Goal: Navigation & Orientation: Understand site structure

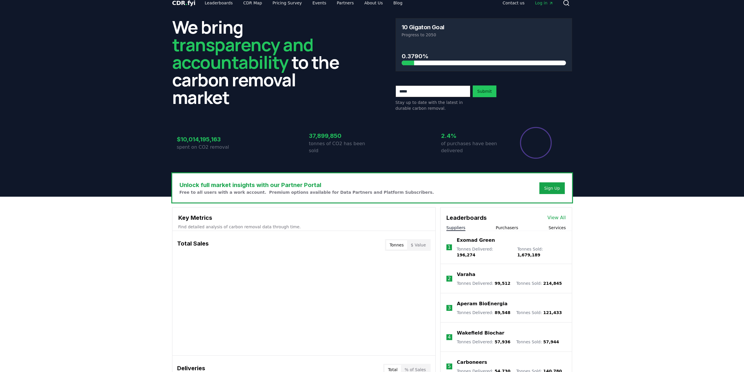
scroll to position [29, 0]
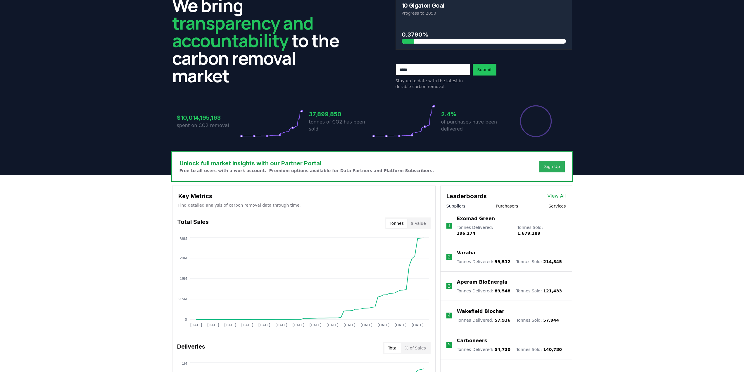
click at [546, 166] on div "Sign Up" at bounding box center [552, 166] width 16 height 6
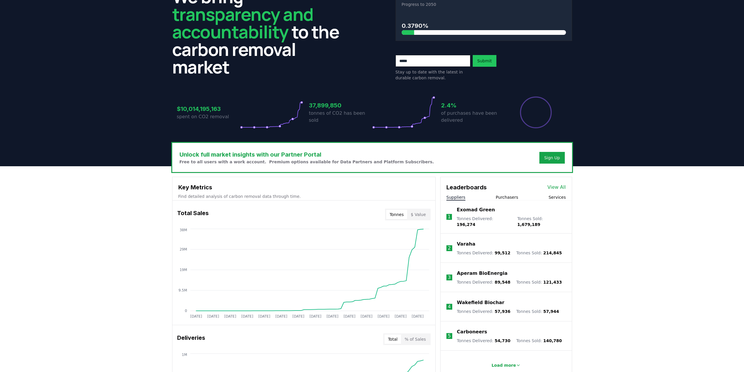
scroll to position [0, 0]
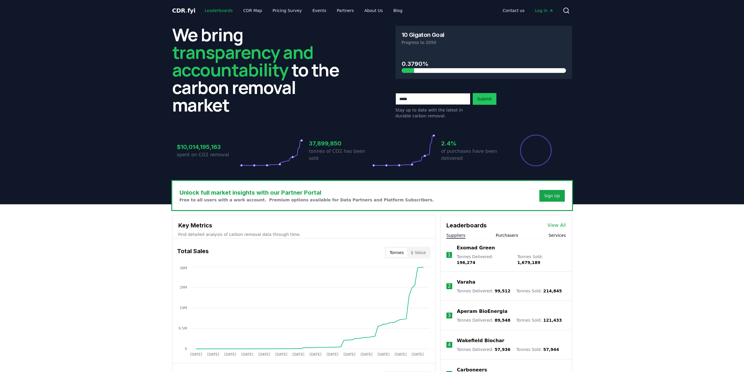
click at [219, 8] on link "Leaderboards" at bounding box center [218, 10] width 37 height 11
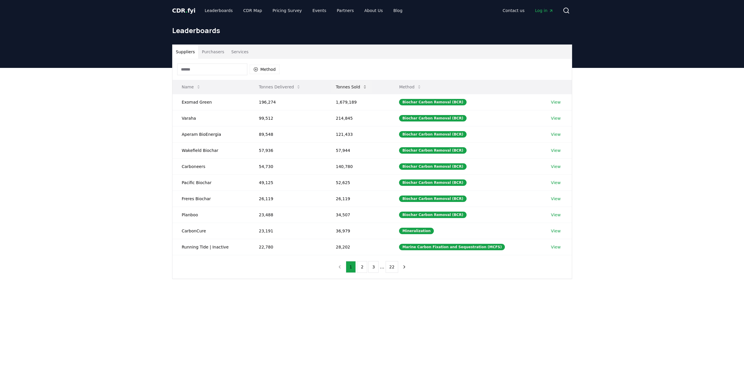
click at [358, 89] on button "Tonnes Sold" at bounding box center [351, 87] width 41 height 12
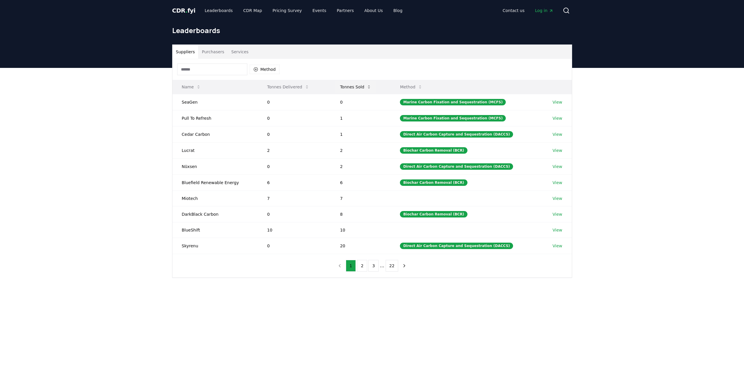
click at [358, 88] on button "Tonnes Sold" at bounding box center [355, 87] width 41 height 12
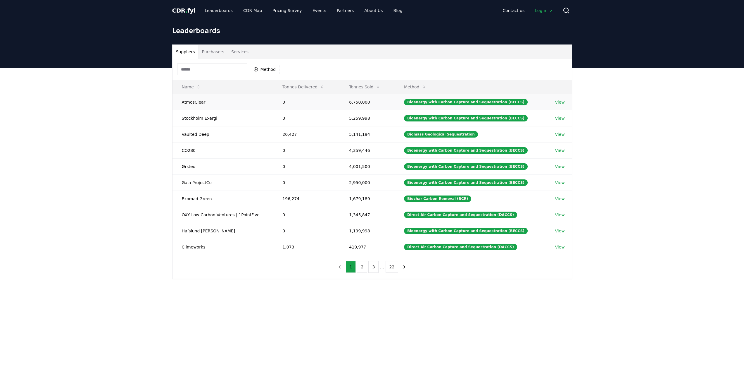
click at [188, 101] on td "AtmosClear" at bounding box center [222, 102] width 101 height 16
click at [360, 267] on button "2" at bounding box center [362, 267] width 10 height 12
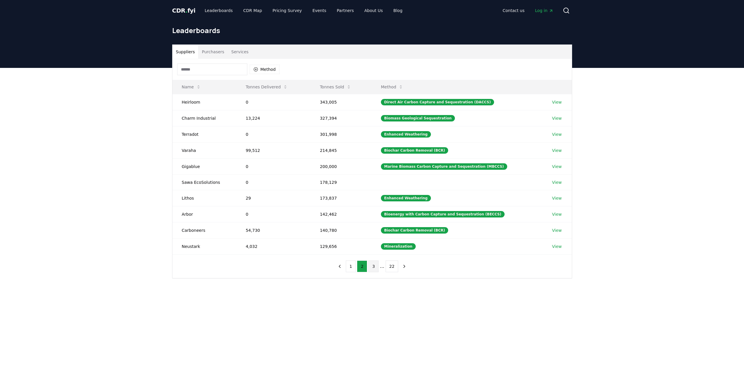
click at [374, 263] on button "3" at bounding box center [373, 266] width 10 height 12
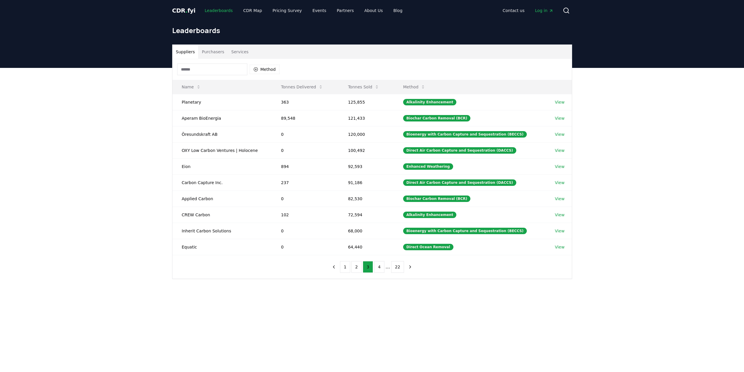
click at [216, 12] on link "Leaderboards" at bounding box center [218, 10] width 37 height 11
click at [215, 9] on link "Leaderboards" at bounding box center [218, 10] width 37 height 11
click at [332, 12] on link "Partners" at bounding box center [345, 10] width 26 height 11
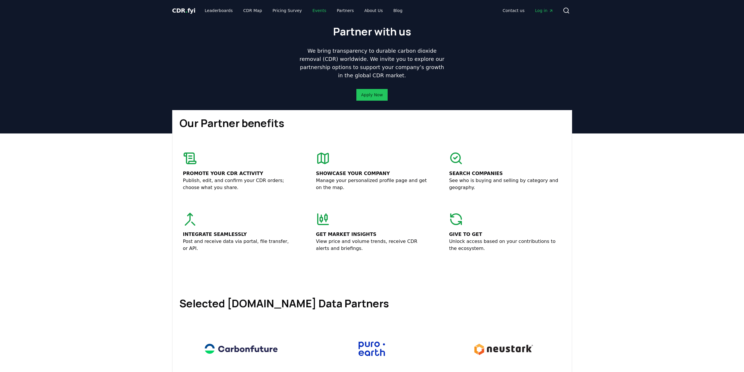
click at [308, 8] on link "Events" at bounding box center [319, 10] width 23 height 11
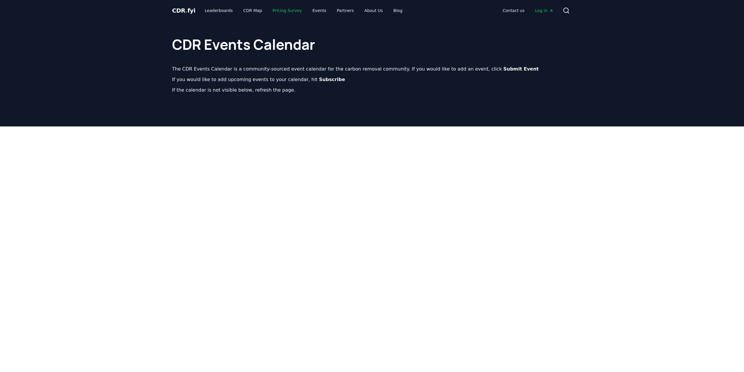
click at [280, 9] on link "Pricing Survey" at bounding box center [287, 10] width 39 height 11
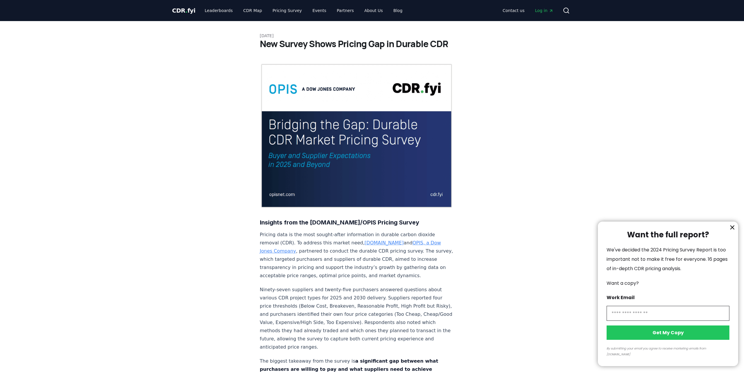
click at [253, 8] on div at bounding box center [372, 186] width 744 height 372
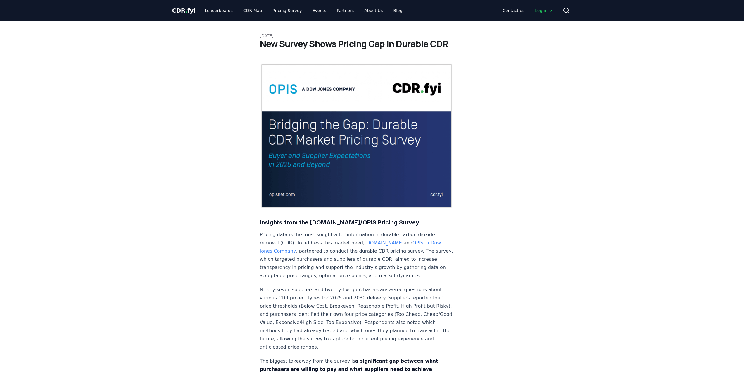
click at [248, 12] on div at bounding box center [372, 186] width 744 height 372
click at [244, 9] on link "CDR Map" at bounding box center [253, 10] width 28 height 11
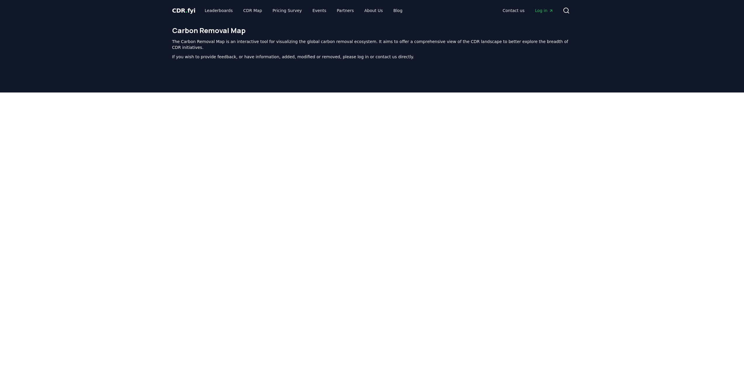
click at [187, 13] on span "CDR . fyi" at bounding box center [183, 10] width 23 height 7
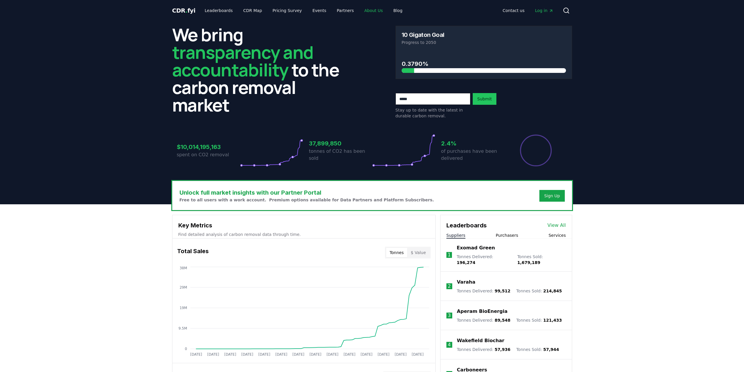
click at [368, 9] on link "About Us" at bounding box center [374, 10] width 28 height 11
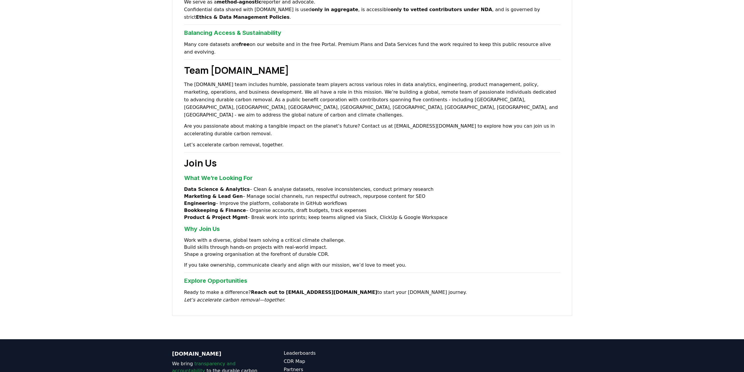
scroll to position [322, 0]
